Goal: Navigation & Orientation: Find specific page/section

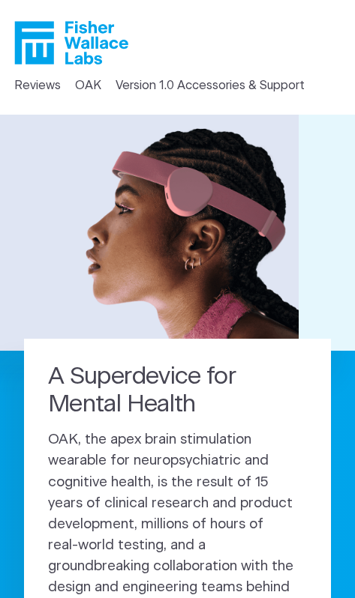
click at [163, 71] on header "Reviews OAK Version 1.0 Accessories & Support" at bounding box center [177, 57] width 355 height 115
click at [222, 82] on link "Version 1.0 Accessories & Support" at bounding box center [209, 85] width 189 height 18
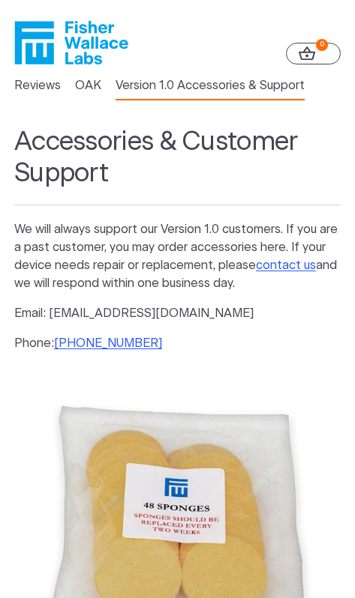
click at [38, 80] on link "Reviews" at bounding box center [37, 85] width 46 height 18
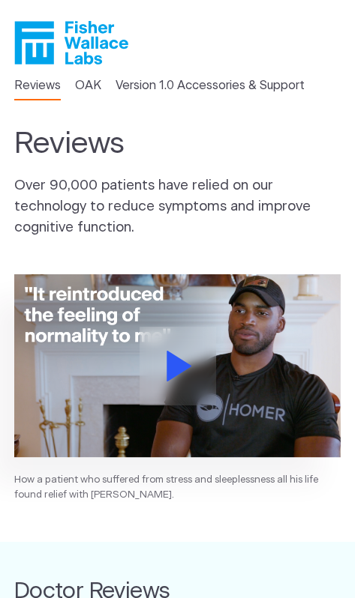
click at [85, 93] on link "OAK" at bounding box center [88, 85] width 26 height 18
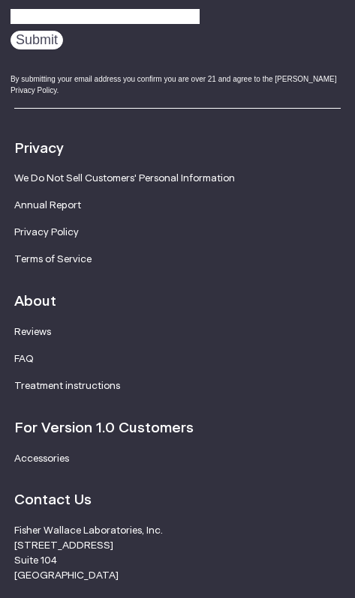
scroll to position [3206, 0]
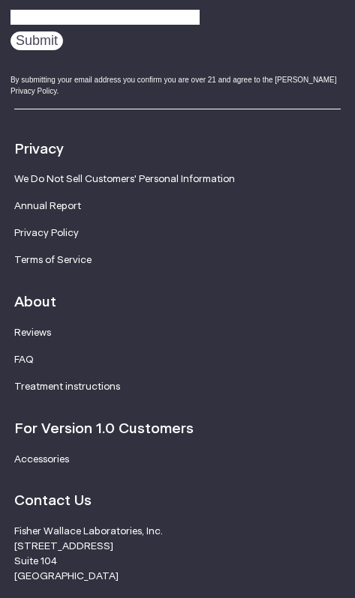
click at [97, 392] on link "Treatment instructions" at bounding box center [67, 386] width 106 height 10
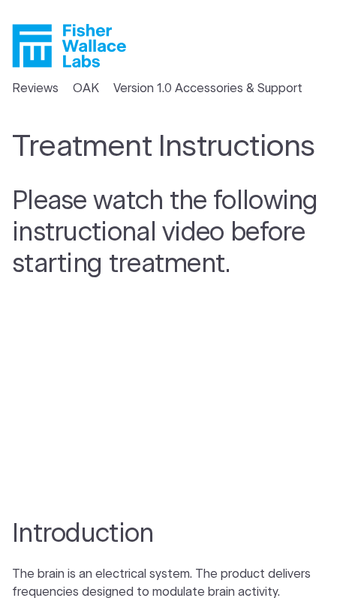
scroll to position [0, 1]
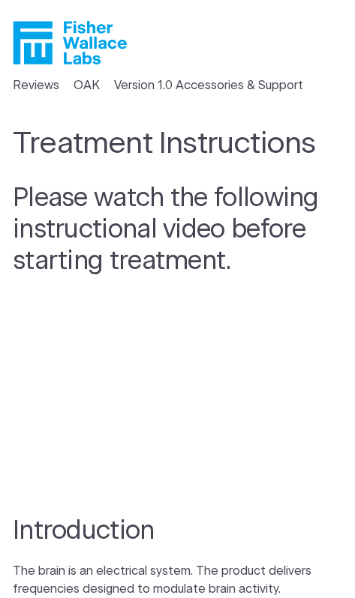
click at [61, 45] on icon "Fisher Wallace" at bounding box center [70, 42] width 114 height 43
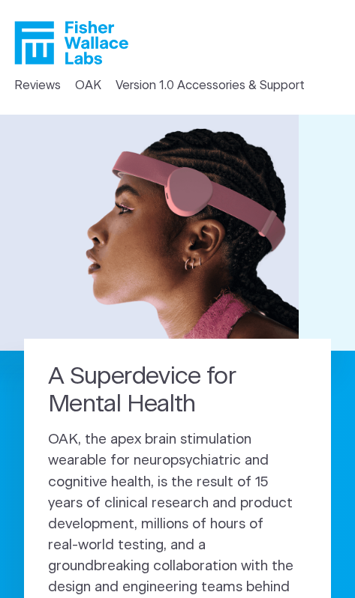
click at [43, 86] on link "Reviews" at bounding box center [37, 85] width 46 height 18
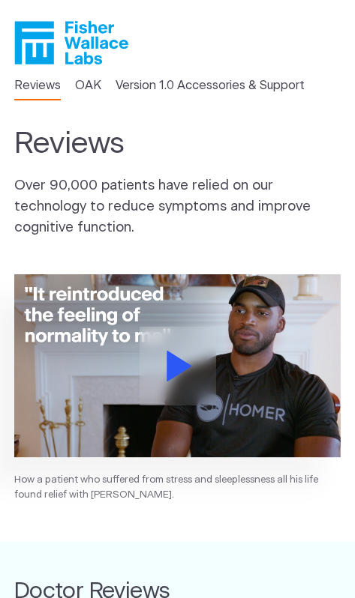
click at [175, 78] on link "Version 1.0 Accessories & Support" at bounding box center [209, 85] width 189 height 18
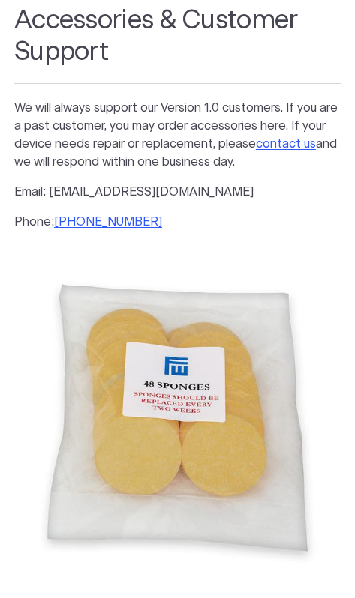
scroll to position [118, 0]
